Goal: Use online tool/utility: Utilize a website feature to perform a specific function

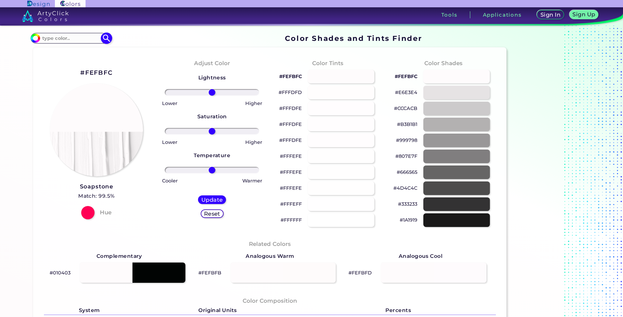
click at [35, 41] on input "#fefbfc" at bounding box center [34, 37] width 8 height 8
click at [32, 43] on img at bounding box center [35, 38] width 10 height 10
click at [32, 39] on input "#fefbfc" at bounding box center [34, 37] width 8 height 8
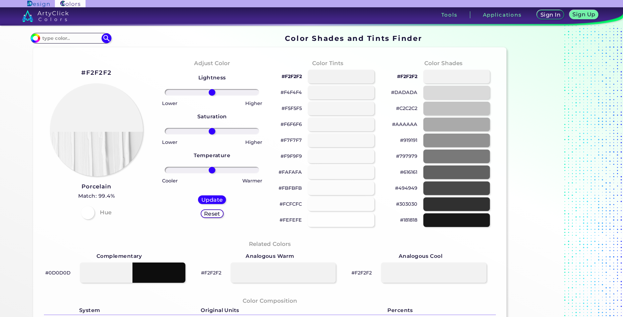
type input "#f2f2f2"
drag, startPoint x: 132, startPoint y: 67, endPoint x: 109, endPoint y: 74, distance: 23.2
click at [131, 68] on div "#F2F2F2 Porcelain Match: 99.4% Hue" at bounding box center [96, 143] width 115 height 181
drag, startPoint x: 83, startPoint y: 74, endPoint x: 71, endPoint y: 72, distance: 12.7
click at [90, 70] on h2 "#F2F2F2" at bounding box center [96, 73] width 30 height 9
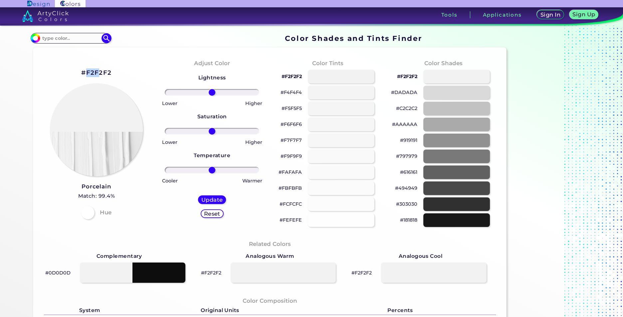
copy h2 "F2F"
drag, startPoint x: 70, startPoint y: 74, endPoint x: 121, endPoint y: 79, distance: 50.9
click at [121, 79] on div "#F2F2F2 copied Porcelain Match: 99.4% Hue" at bounding box center [96, 143] width 115 height 181
drag, startPoint x: 121, startPoint y: 79, endPoint x: 102, endPoint y: 74, distance: 19.7
copy div "#F2F2F2 copied"
